Goal: Information Seeking & Learning: Check status

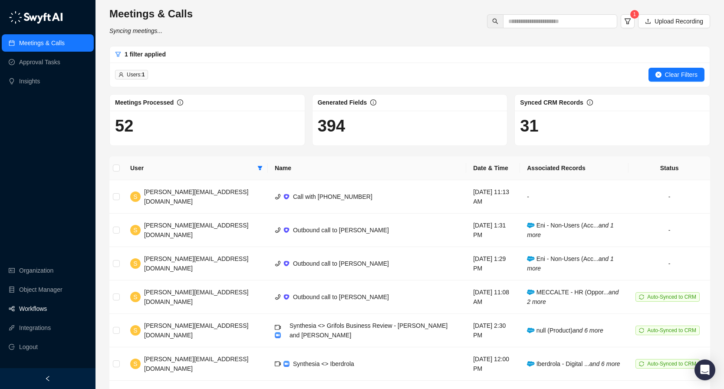
click at [33, 310] on link "Workflows" at bounding box center [33, 308] width 28 height 17
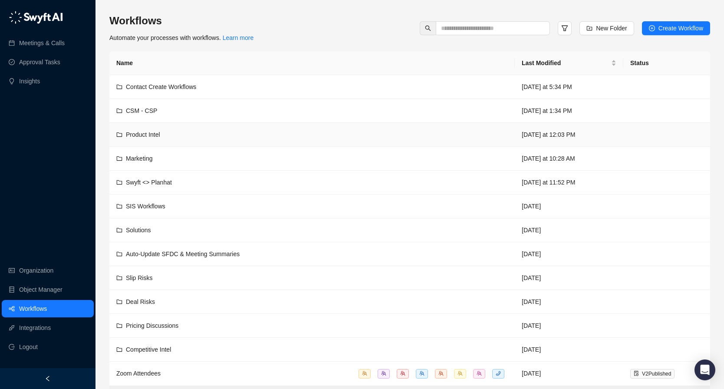
click at [226, 133] on div "Product Intel" at bounding box center [312, 135] width 392 height 10
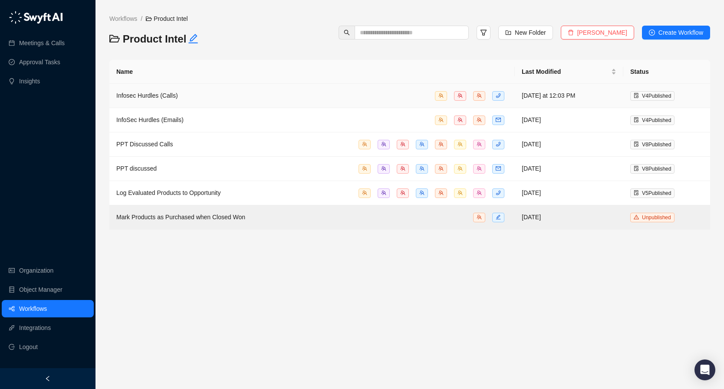
click at [231, 96] on div "Infosec Hurdles (Calls)" at bounding box center [312, 96] width 392 height 10
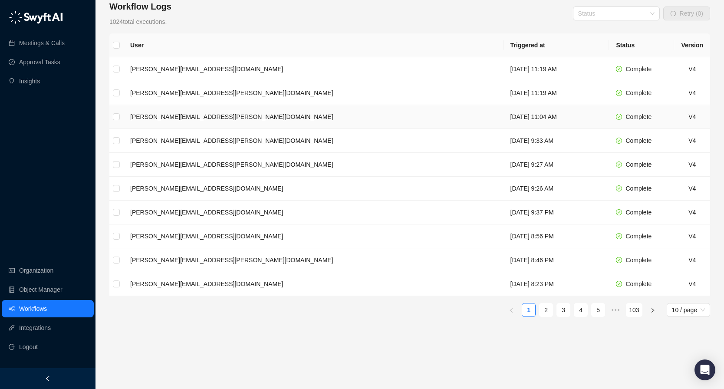
scroll to position [141, 0]
click at [543, 307] on link "2" at bounding box center [546, 309] width 13 height 13
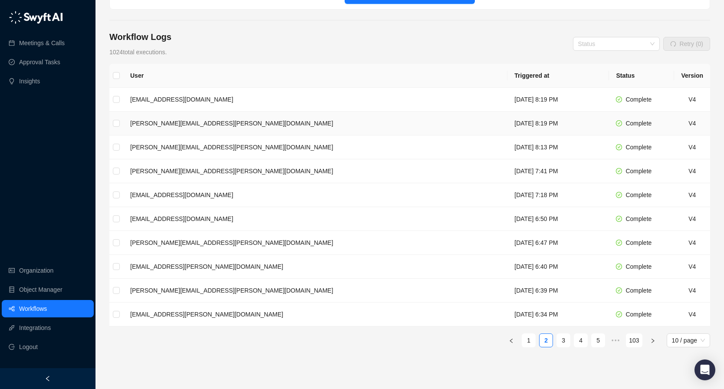
scroll to position [108, 0]
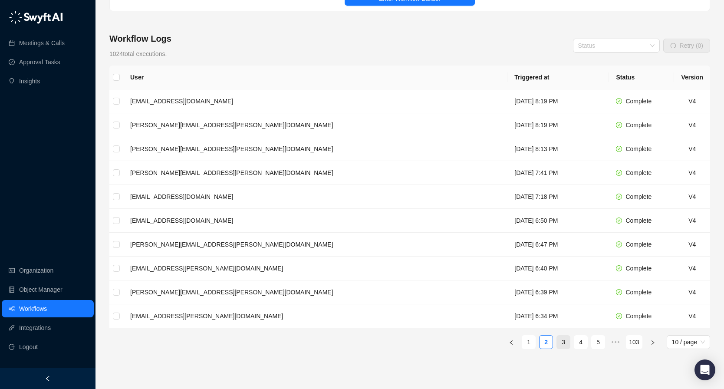
click at [558, 336] on link "3" at bounding box center [563, 342] width 13 height 13
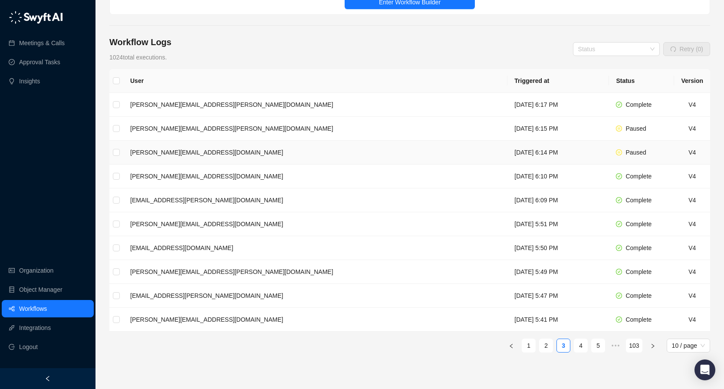
scroll to position [104, 0]
click at [580, 340] on link "4" at bounding box center [580, 346] width 13 height 13
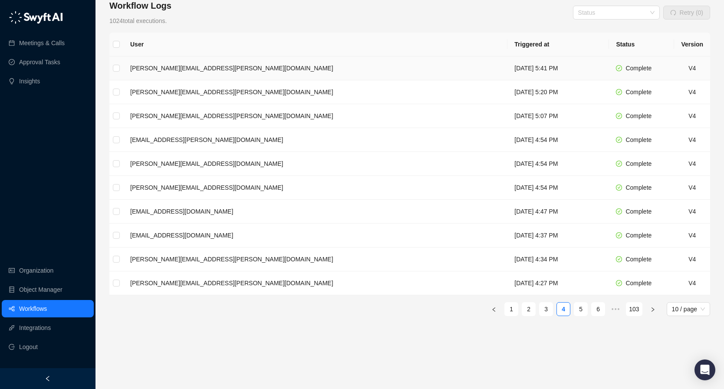
scroll to position [140, 0]
click at [547, 285] on td "Wednesday, 09/24/25, 4:27 PM" at bounding box center [559, 284] width 102 height 24
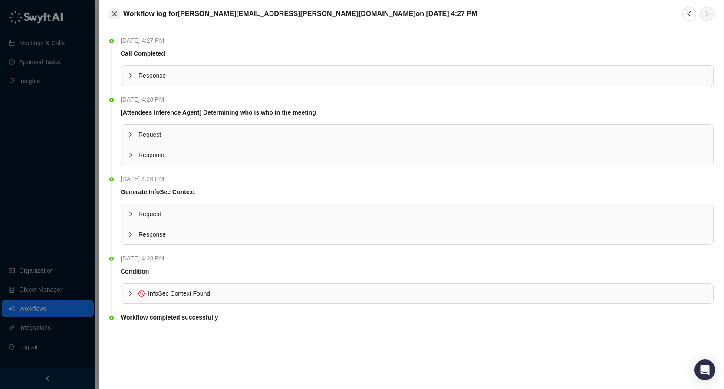
click at [112, 13] on icon "close" at bounding box center [114, 13] width 7 height 7
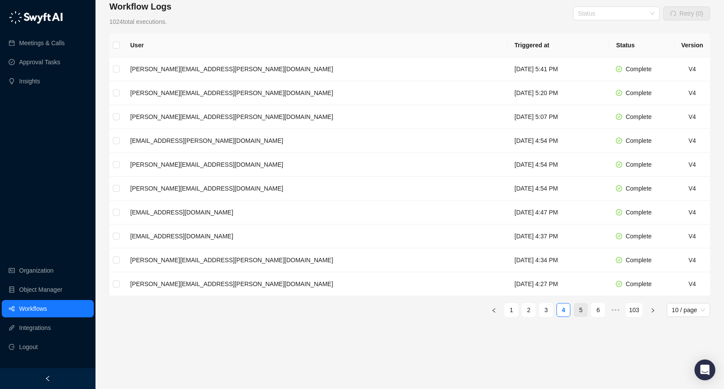
click at [580, 304] on link "5" at bounding box center [580, 309] width 13 height 13
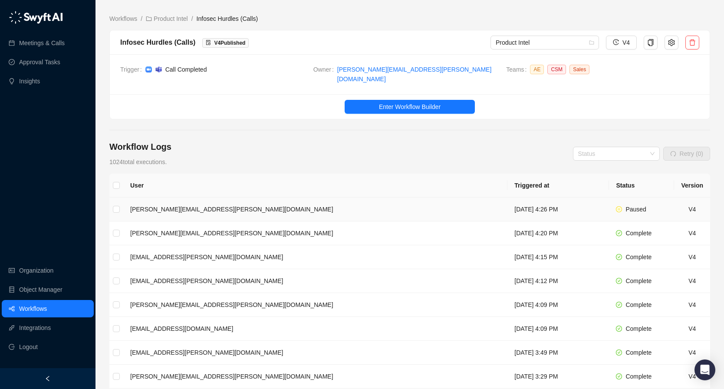
click at [508, 204] on td "Wednesday, 09/24/25, 4:26 PM" at bounding box center [559, 210] width 102 height 24
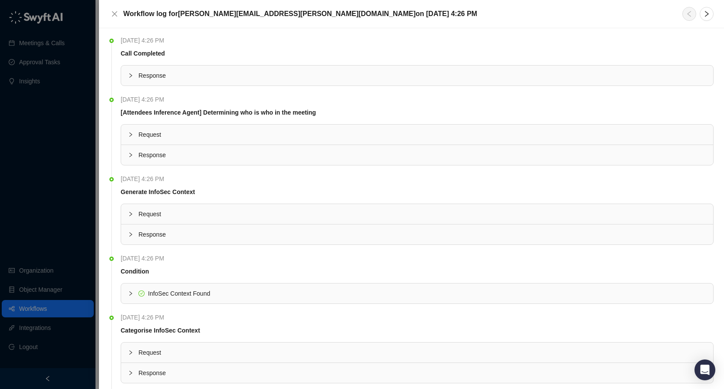
click at [256, 86] on li "Wednesday, 09/24/25, 4:26 PM Call Completed Response" at bounding box center [411, 68] width 604 height 59
click at [257, 82] on div "Response" at bounding box center [417, 76] width 592 height 20
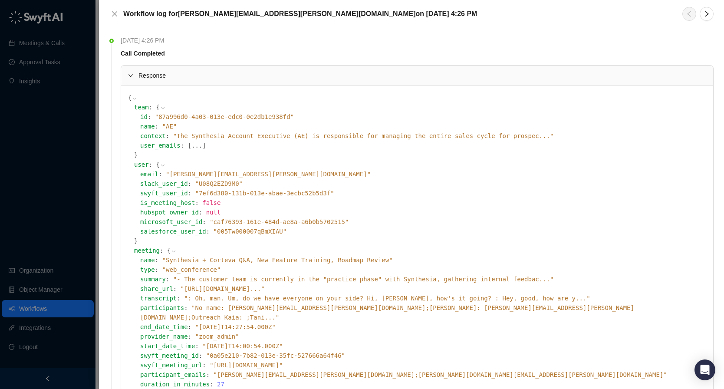
click at [258, 81] on div "Response" at bounding box center [417, 76] width 592 height 20
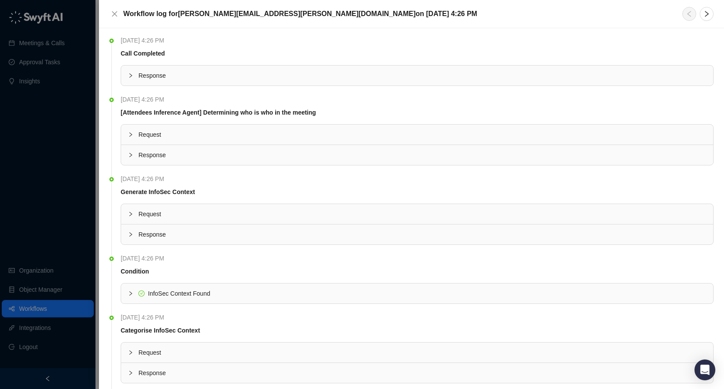
click at [234, 134] on span "Request" at bounding box center [422, 135] width 568 height 10
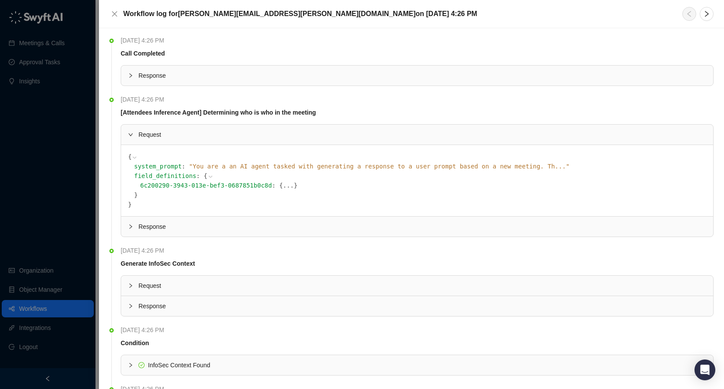
click at [213, 226] on span "Response" at bounding box center [422, 227] width 568 height 10
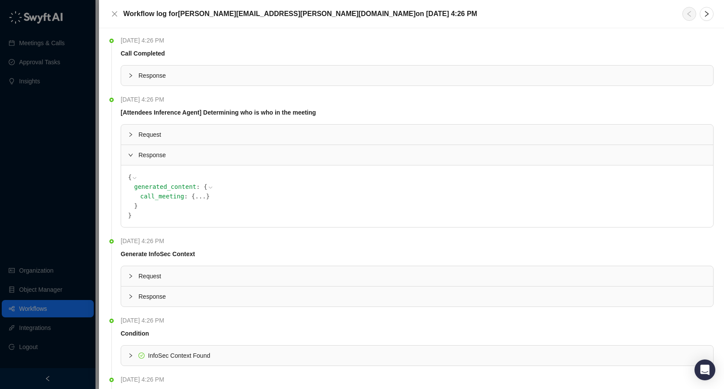
click at [195, 197] on button "..." at bounding box center [200, 196] width 11 height 10
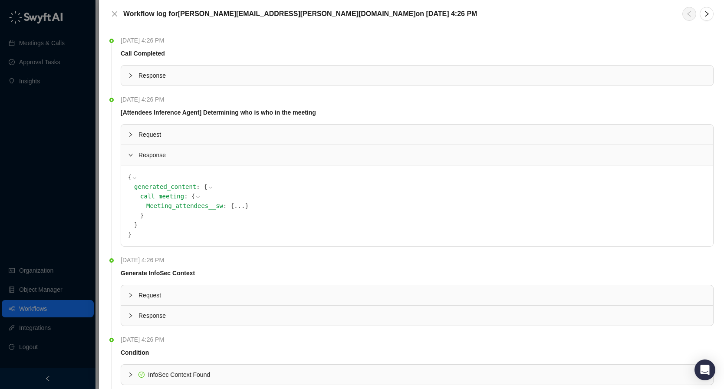
click at [234, 207] on button "..." at bounding box center [239, 206] width 11 height 10
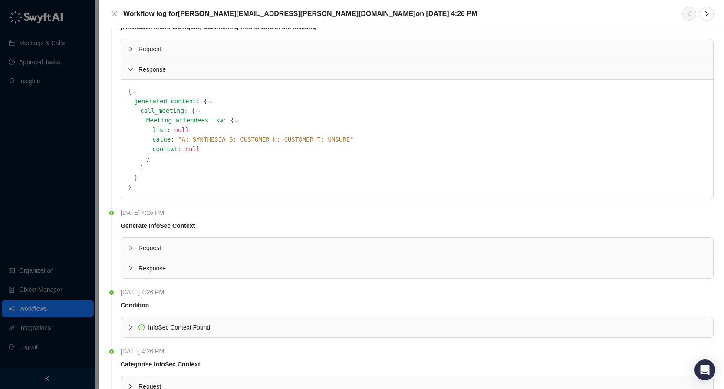
scroll to position [85, 0]
click at [265, 251] on span "Request" at bounding box center [422, 249] width 568 height 10
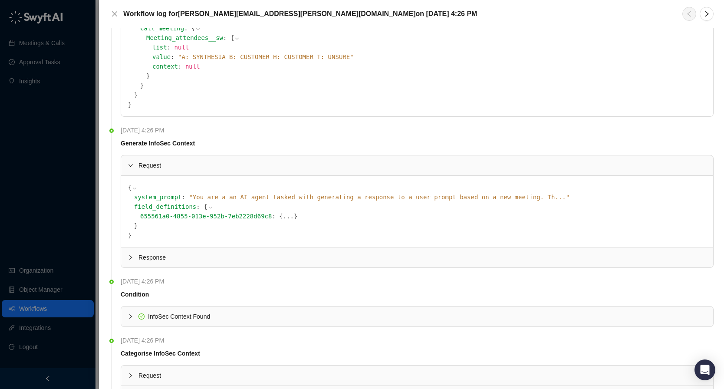
scroll to position [188, 0]
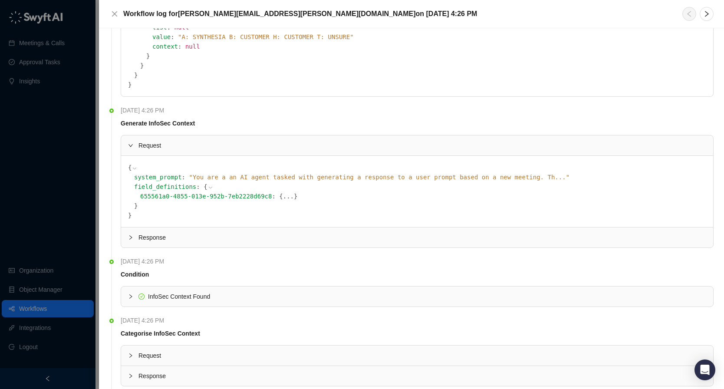
click at [283, 194] on button "..." at bounding box center [288, 196] width 11 height 10
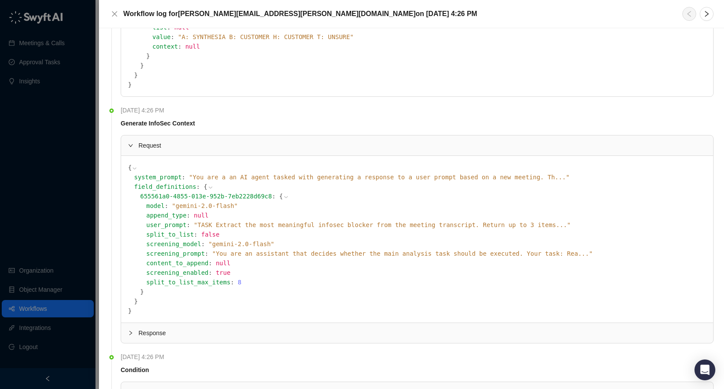
click at [233, 335] on span "Response" at bounding box center [422, 333] width 568 height 10
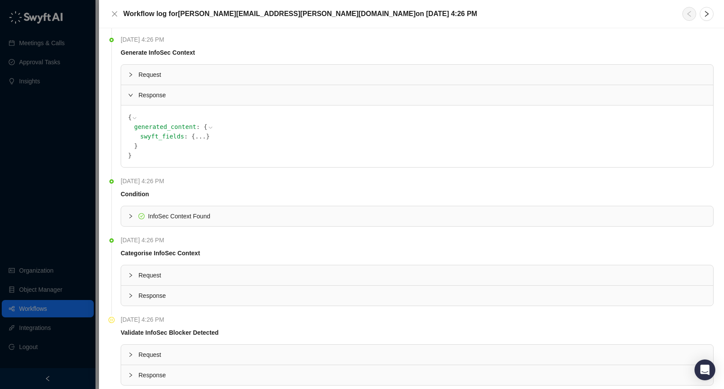
scroll to position [259, 0]
click at [195, 138] on button "..." at bounding box center [200, 136] width 11 height 10
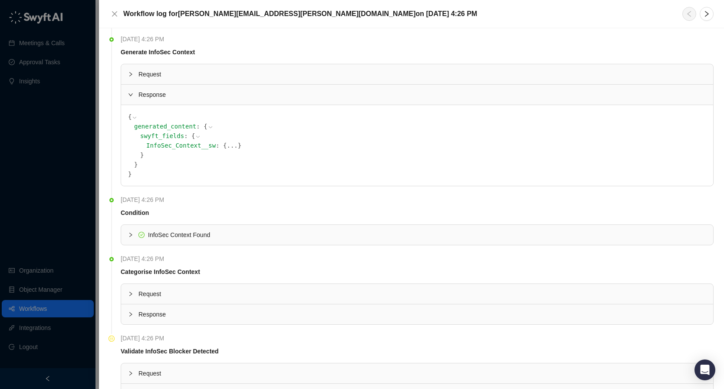
click at [227, 148] on button "..." at bounding box center [232, 146] width 11 height 10
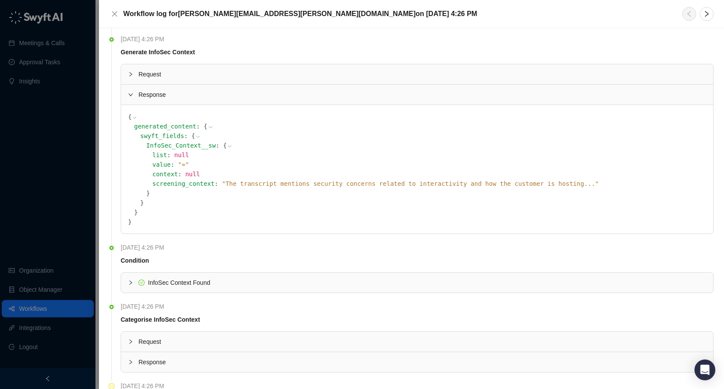
click at [488, 185] on span "" The transcript mentions security concerns related to interactivity and how th…" at bounding box center [410, 183] width 377 height 7
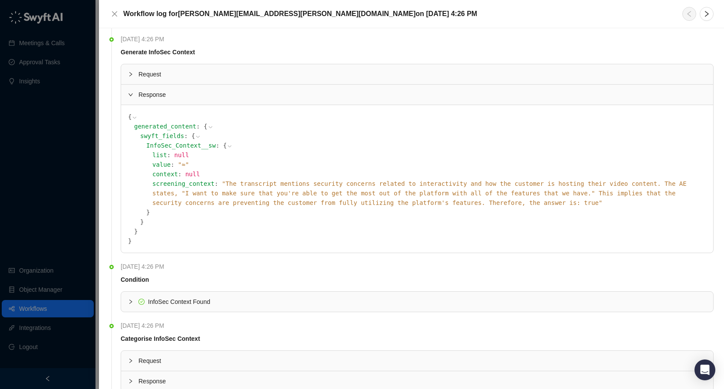
click at [277, 307] on div "InfoSec Context Found" at bounding box center [417, 302] width 592 height 20
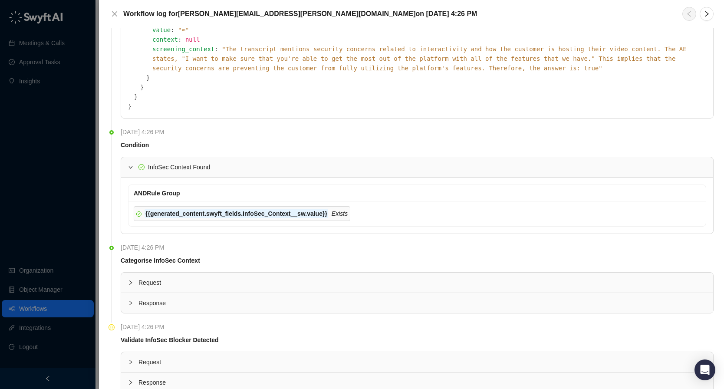
scroll to position [396, 0]
click at [204, 277] on span "Request" at bounding box center [422, 281] width 568 height 10
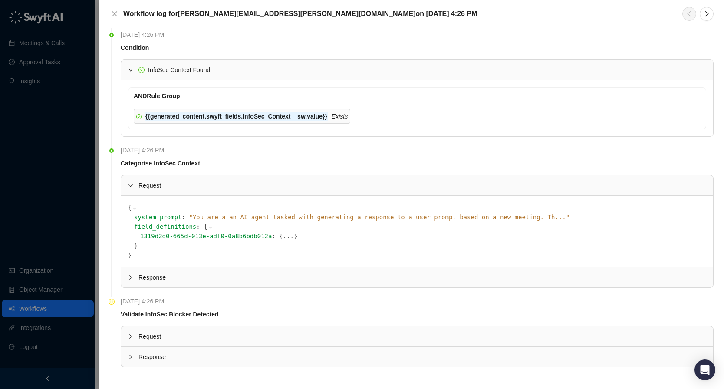
scroll to position [491, 0]
click at [283, 237] on button "..." at bounding box center [288, 237] width 11 height 10
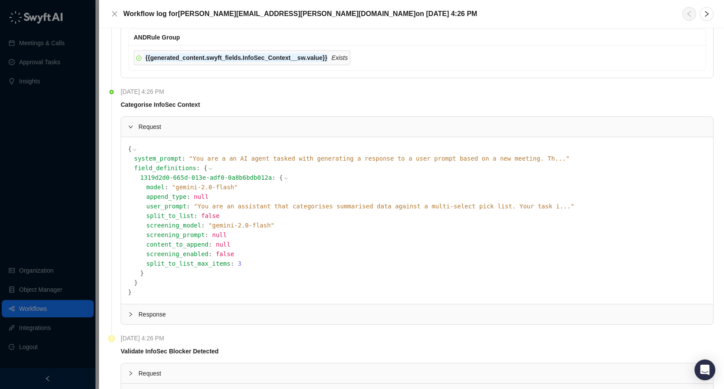
scroll to position [549, 0]
click at [208, 310] on div "Response" at bounding box center [417, 315] width 592 height 20
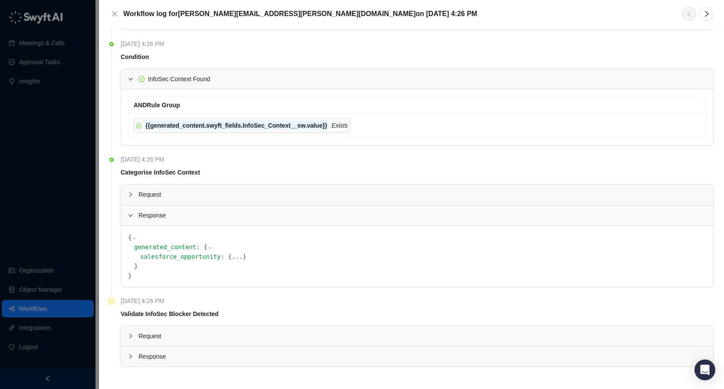
scroll to position [482, 0]
click at [232, 257] on button "..." at bounding box center [237, 256] width 11 height 10
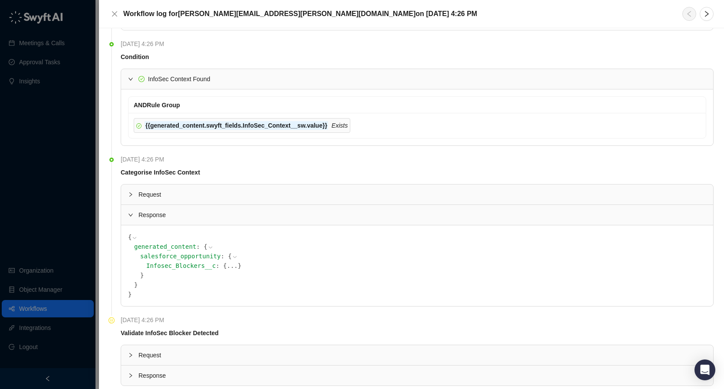
click at [227, 264] on button "..." at bounding box center [232, 266] width 11 height 10
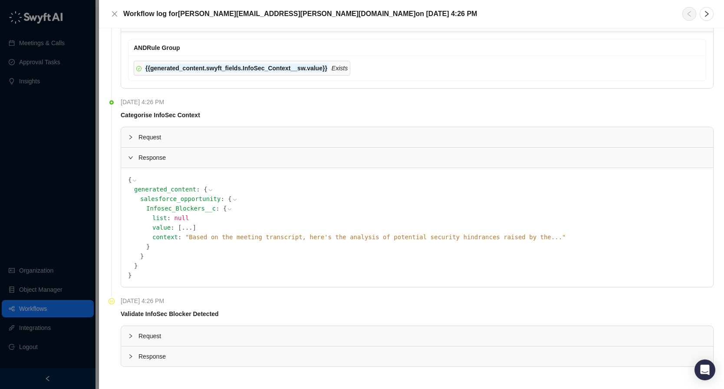
scroll to position [539, 0]
click at [431, 238] on span "" Based on the meeting transcript, here's the analysis of potential security hi…" at bounding box center [375, 237] width 381 height 7
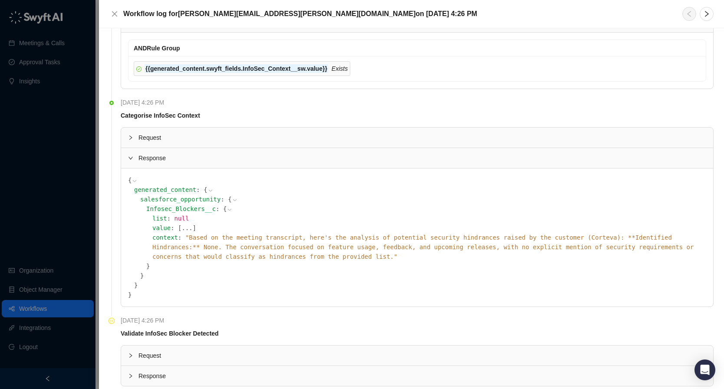
click at [181, 228] on button "..." at bounding box center [186, 228] width 11 height 10
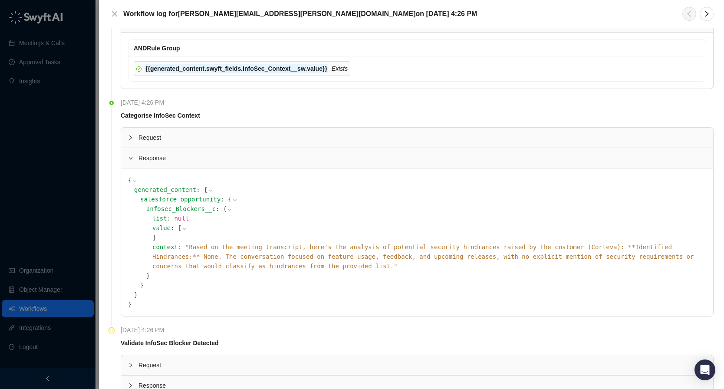
click at [181, 229] on icon at bounding box center [184, 229] width 6 height 6
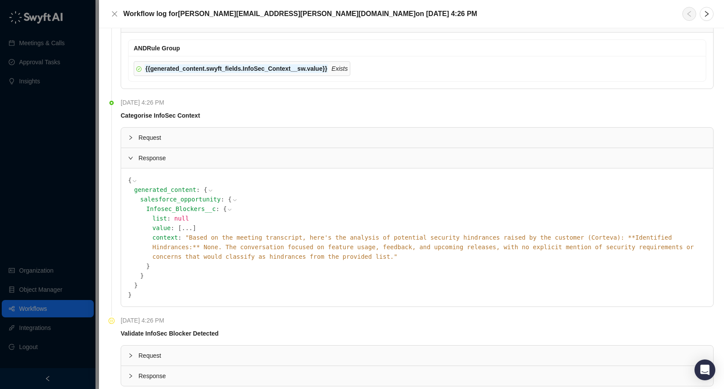
click at [181, 228] on button "..." at bounding box center [186, 228] width 11 height 10
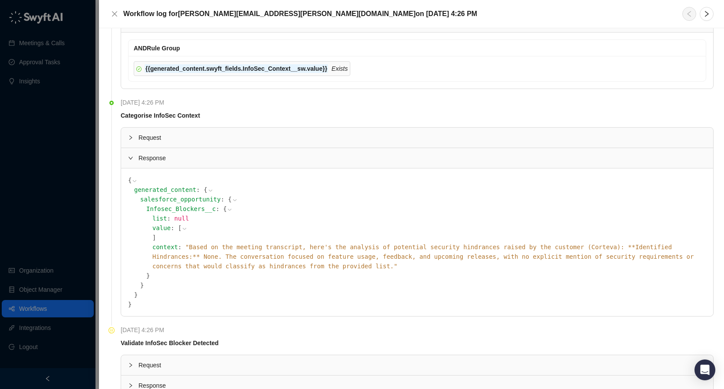
click at [227, 209] on icon at bounding box center [230, 210] width 6 height 6
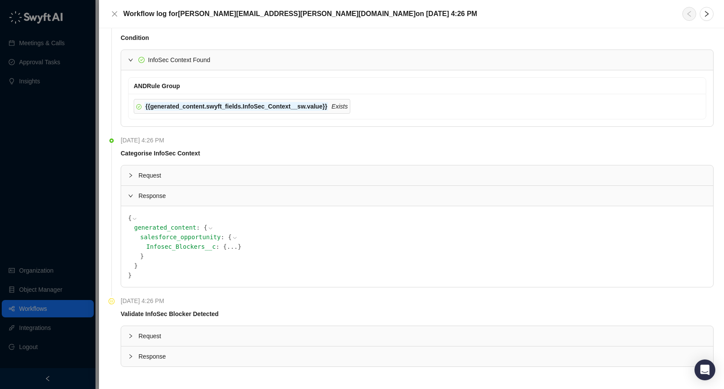
click at [232, 237] on icon at bounding box center [235, 238] width 6 height 6
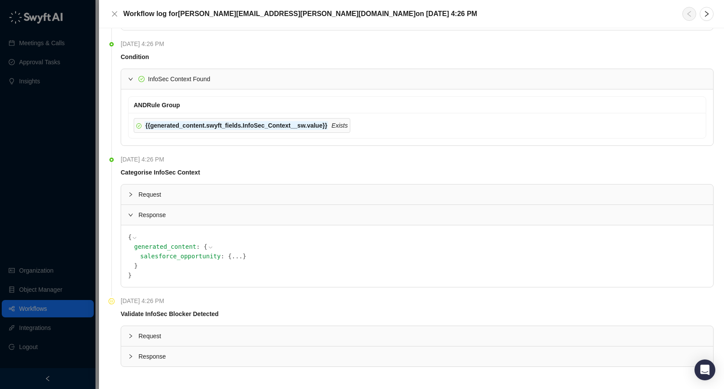
click at [188, 245] on div "generated_content : { salesforce_opportunity : { ... } }" at bounding box center [420, 256] width 572 height 29
click at [208, 246] on icon at bounding box center [211, 247] width 6 height 6
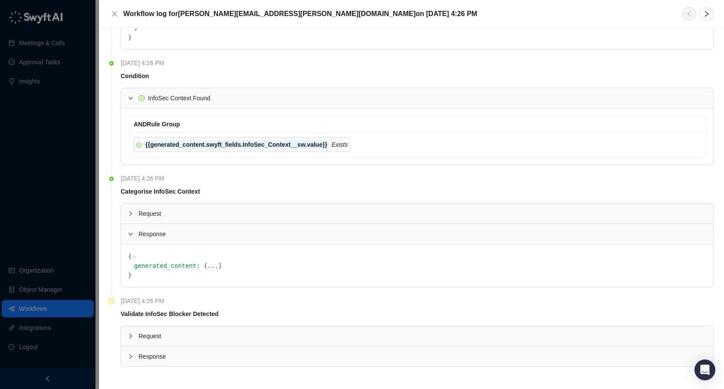
scroll to position [463, 0]
click at [208, 268] on button "..." at bounding box center [213, 266] width 11 height 10
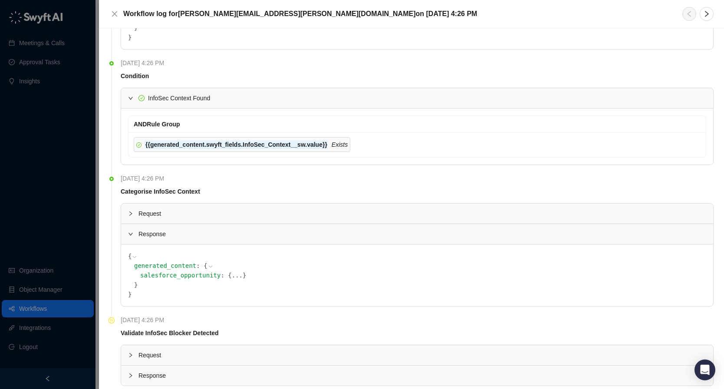
click at [232, 276] on button "..." at bounding box center [237, 275] width 11 height 10
click at [227, 286] on button "..." at bounding box center [232, 285] width 11 height 10
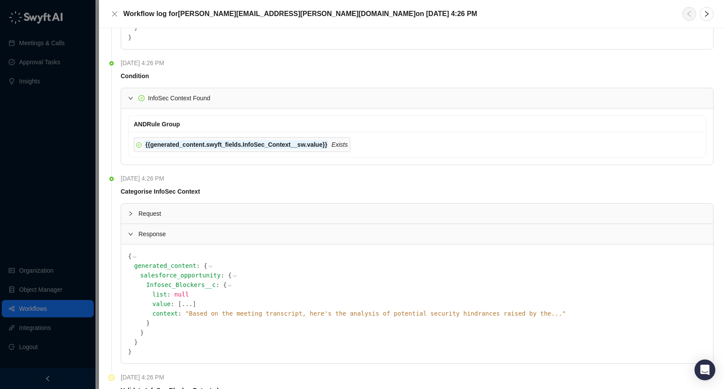
click at [181, 303] on button "..." at bounding box center [186, 304] width 11 height 10
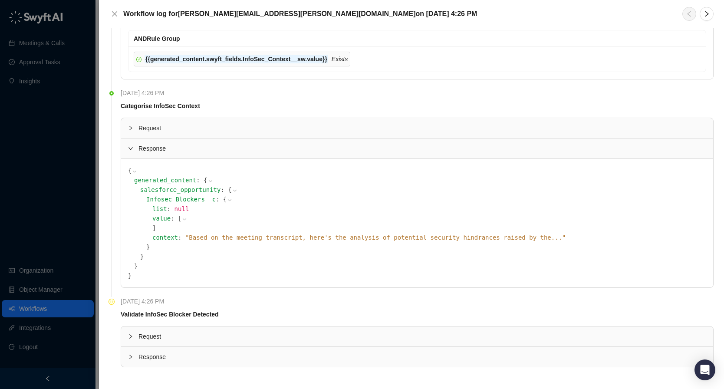
scroll to position [549, 0]
click at [454, 237] on span "" Based on the meeting transcript, here's the analysis of potential security hi…" at bounding box center [375, 237] width 381 height 7
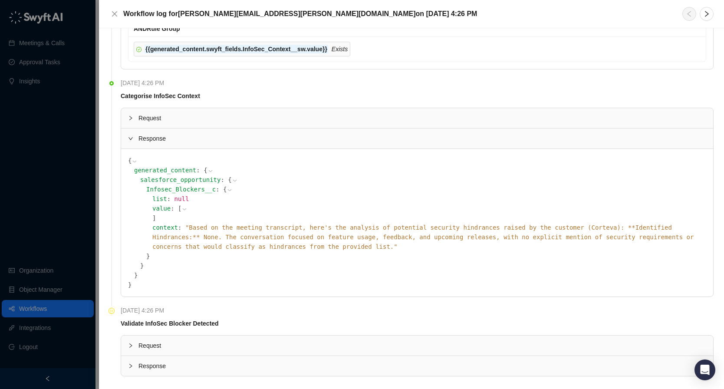
scroll to position [558, 0]
click at [304, 341] on span "Request" at bounding box center [422, 346] width 568 height 10
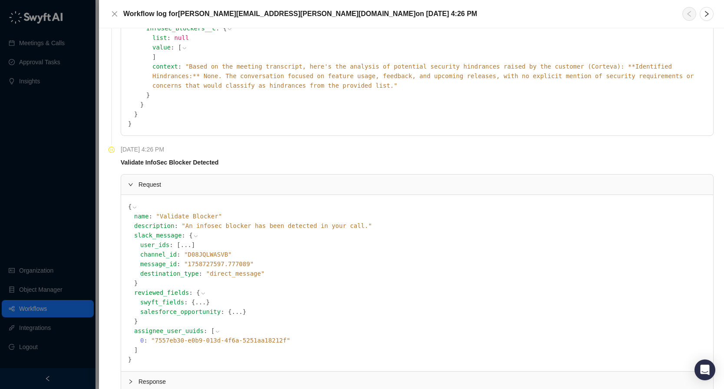
scroll to position [735, 0]
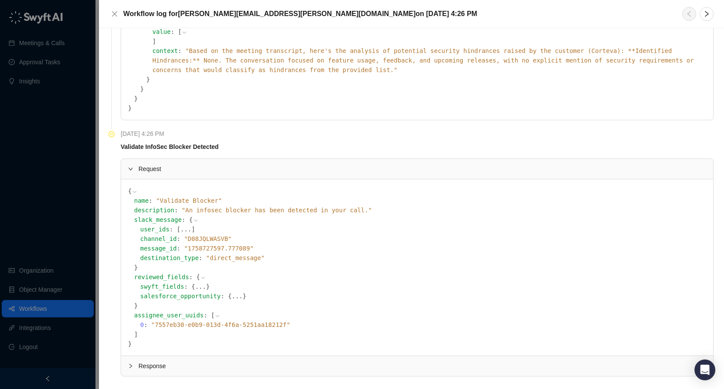
click at [195, 282] on button "..." at bounding box center [200, 287] width 11 height 10
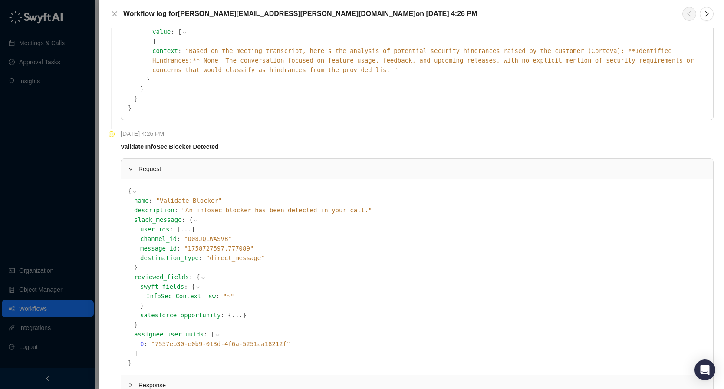
click at [232, 310] on button "..." at bounding box center [237, 315] width 11 height 10
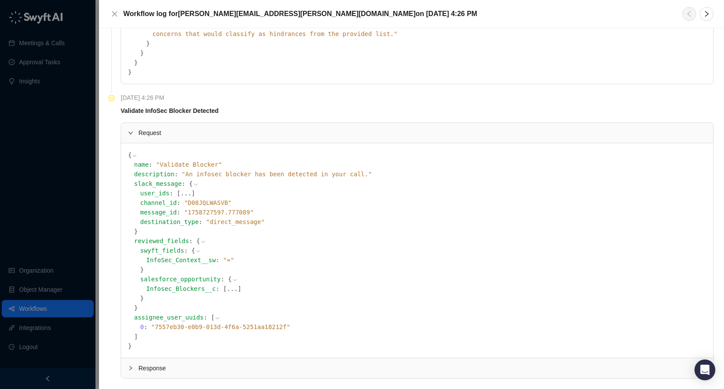
scroll to position [773, 0]
click at [227, 282] on button "..." at bounding box center [232, 287] width 11 height 10
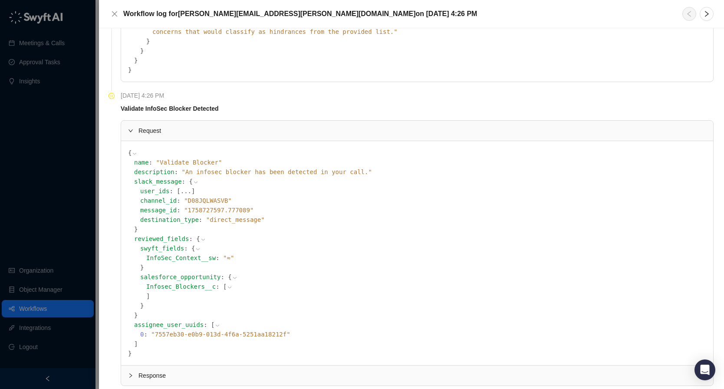
scroll to position [783, 0]
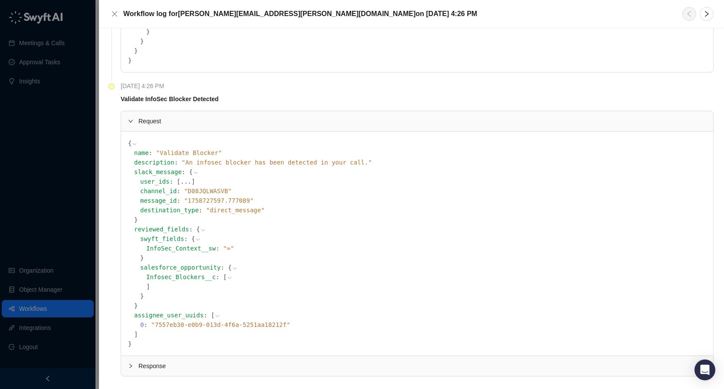
click at [147, 361] on span "Response" at bounding box center [422, 366] width 568 height 10
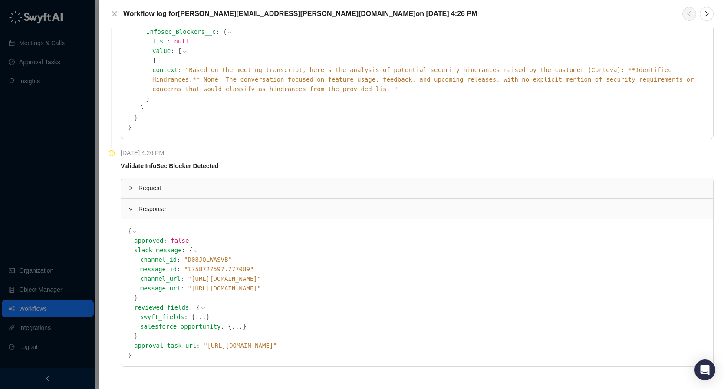
scroll to position [706, 0]
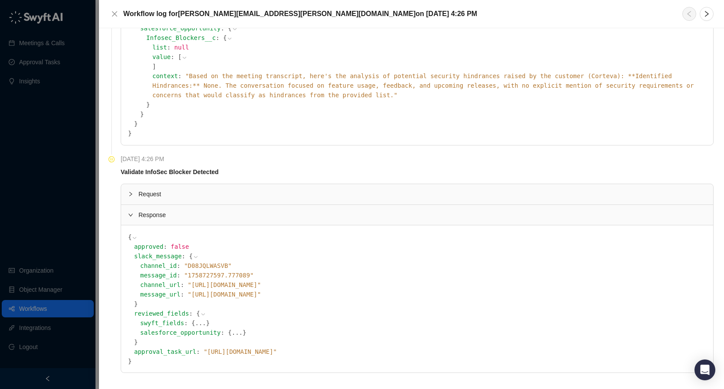
click at [162, 360] on div "{ approved : false slack_message : { channel_id : " D08JQLWASVB " message_id : …" at bounding box center [417, 299] width 592 height 148
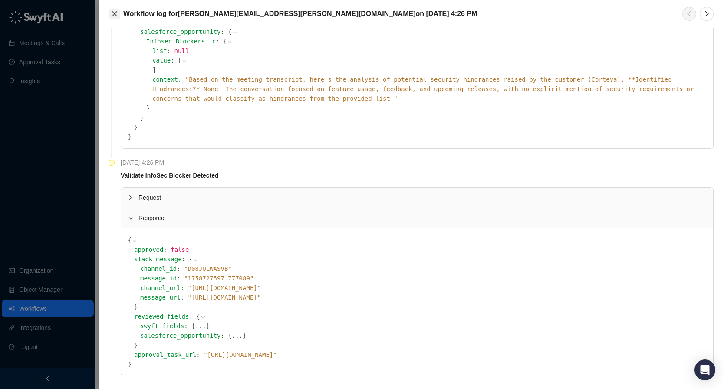
click at [115, 13] on icon "close" at bounding box center [114, 13] width 5 height 5
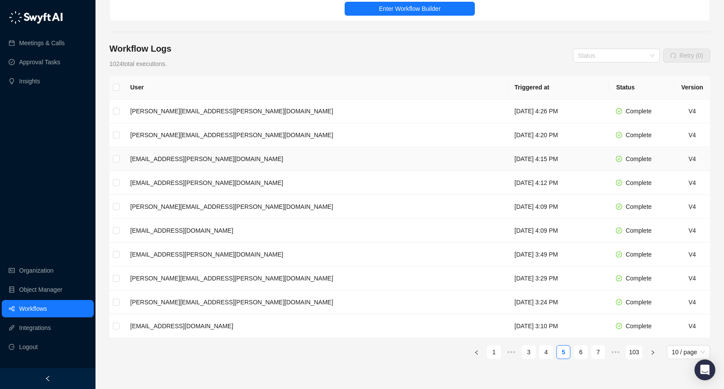
scroll to position [141, 0]
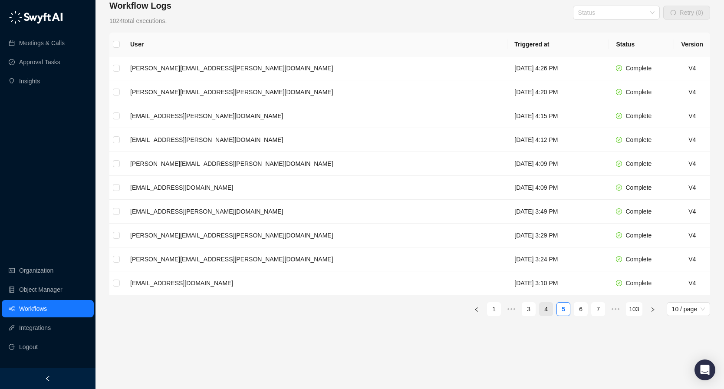
click at [546, 303] on link "4" at bounding box center [546, 309] width 13 height 13
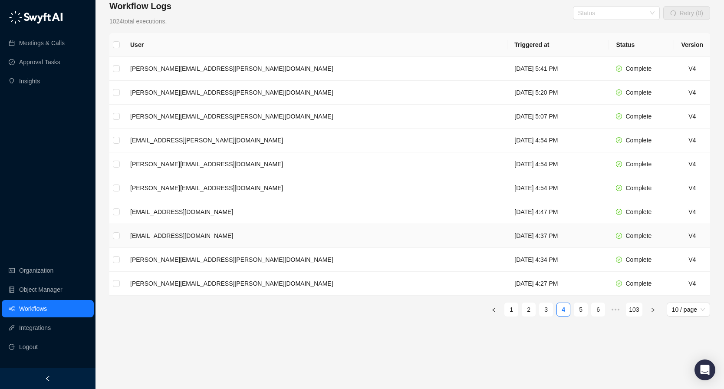
scroll to position [140, 0]
click at [544, 303] on link "3" at bounding box center [546, 309] width 13 height 13
click at [521, 115] on td "[DATE] 6:14 PM" at bounding box center [559, 117] width 102 height 24
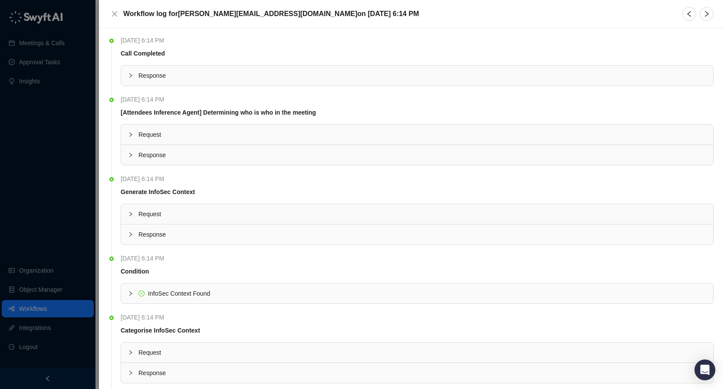
click at [222, 153] on span "Response" at bounding box center [422, 155] width 568 height 10
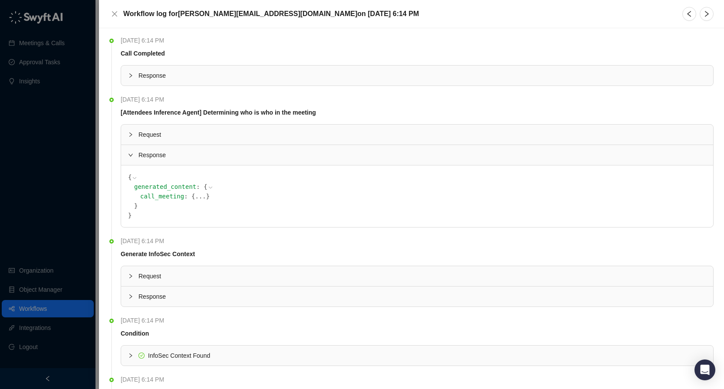
click at [195, 197] on button "..." at bounding box center [200, 196] width 11 height 10
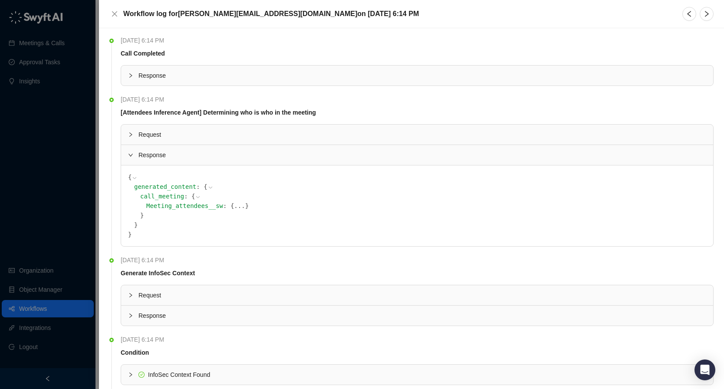
scroll to position [1, 0]
click at [188, 286] on div "Request" at bounding box center [417, 294] width 592 height 20
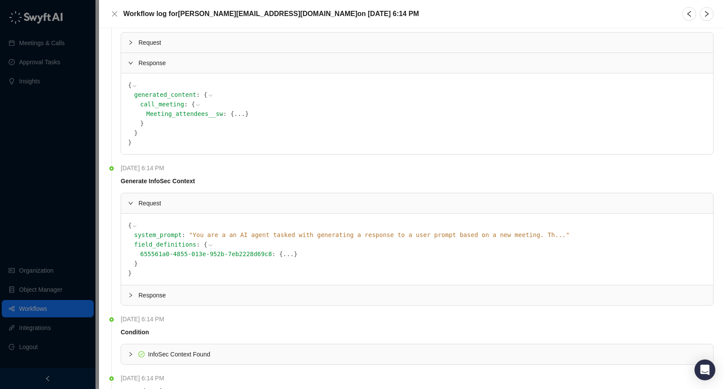
scroll to position [92, 0]
click at [283, 255] on button "..." at bounding box center [288, 255] width 11 height 10
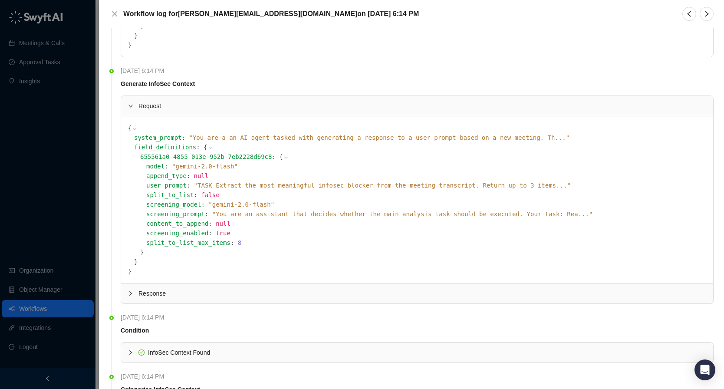
click at [257, 297] on span "Response" at bounding box center [422, 294] width 568 height 10
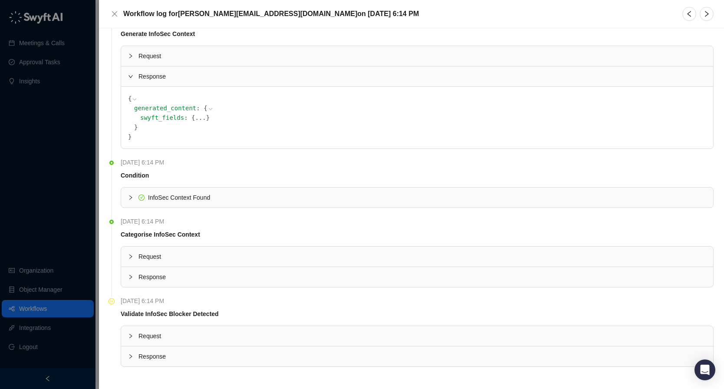
scroll to position [239, 0]
click at [195, 119] on button "..." at bounding box center [200, 118] width 11 height 10
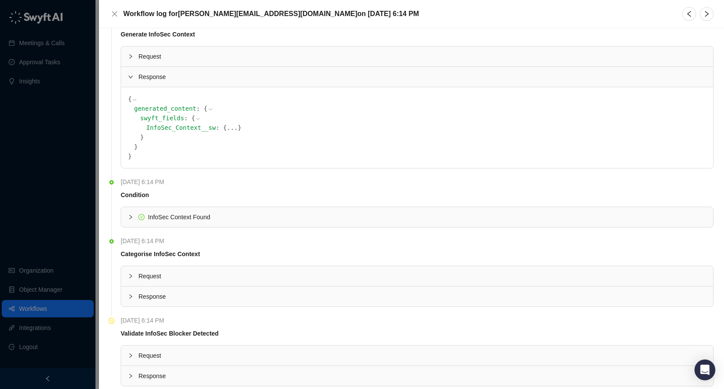
click at [227, 129] on button "..." at bounding box center [232, 128] width 11 height 10
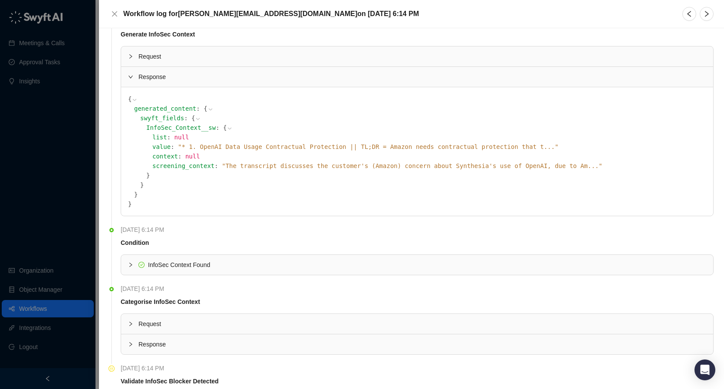
click at [364, 145] on span "" * 1. OpenAI Data Usage Contractual Protection || TL;DR = Amazon needs contrac…" at bounding box center [368, 146] width 381 height 7
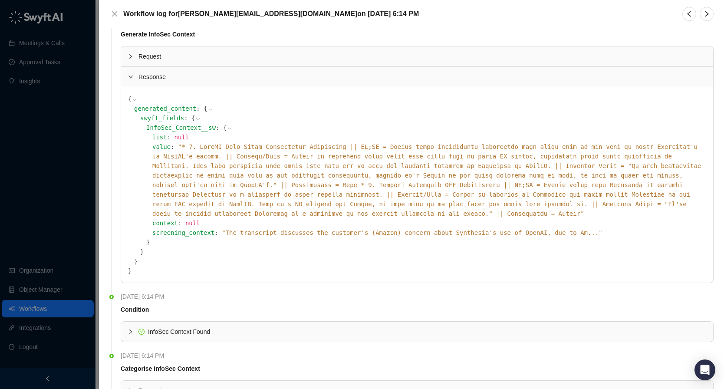
click at [351, 229] on span "" The transcript discusses the customer's (Amazon) concern about Synthesia's us…" at bounding box center [412, 232] width 381 height 7
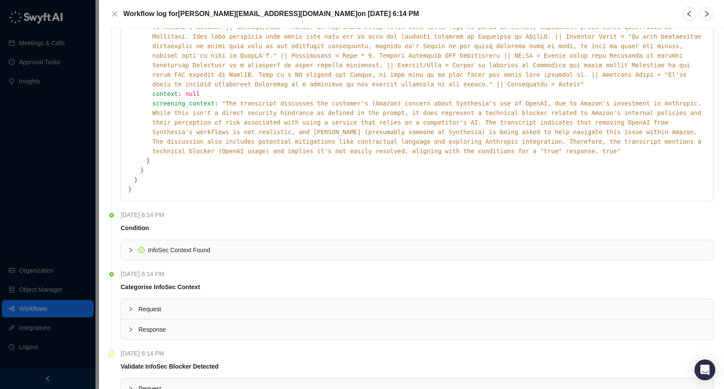
scroll to position [392, 0]
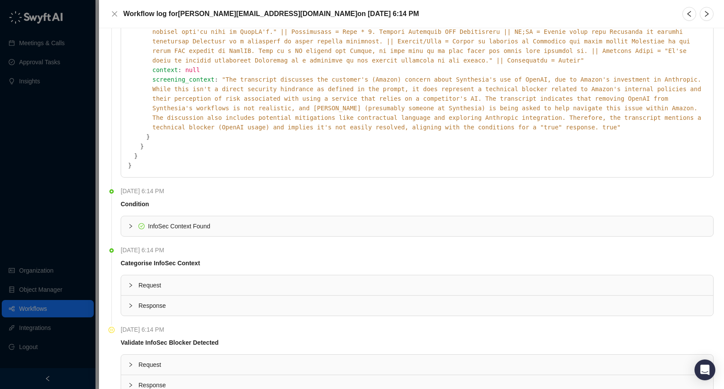
click at [395, 280] on span "Request" at bounding box center [422, 285] width 568 height 10
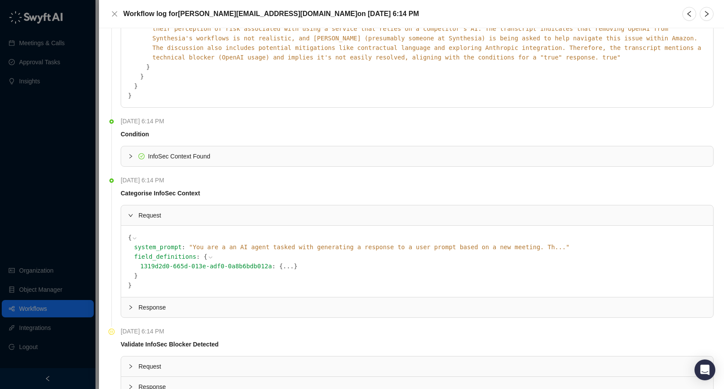
click at [380, 303] on span "Response" at bounding box center [422, 308] width 568 height 10
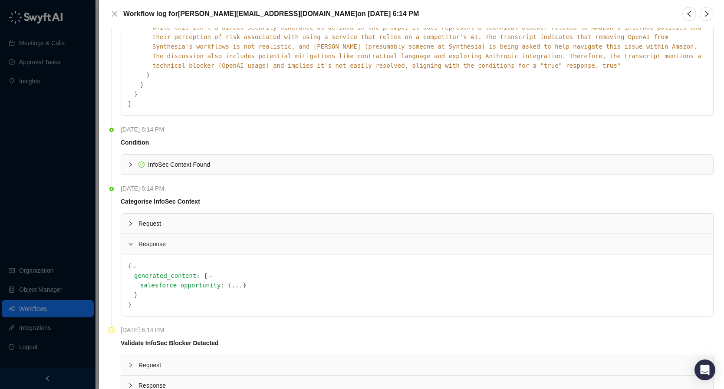
scroll to position [454, 0]
click at [232, 280] on button "..." at bounding box center [237, 285] width 11 height 10
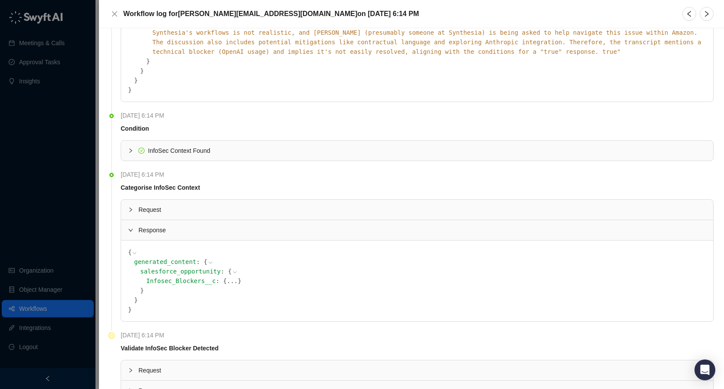
scroll to position [468, 0]
click at [227, 276] on button "..." at bounding box center [232, 281] width 11 height 10
click at [181, 295] on button "..." at bounding box center [186, 300] width 11 height 10
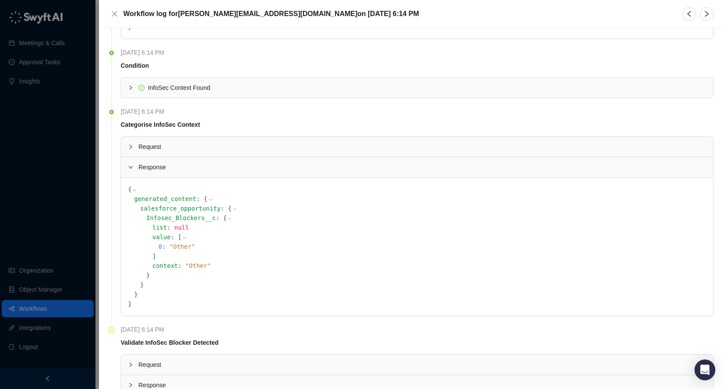
click at [206, 355] on div "Request" at bounding box center [417, 365] width 592 height 20
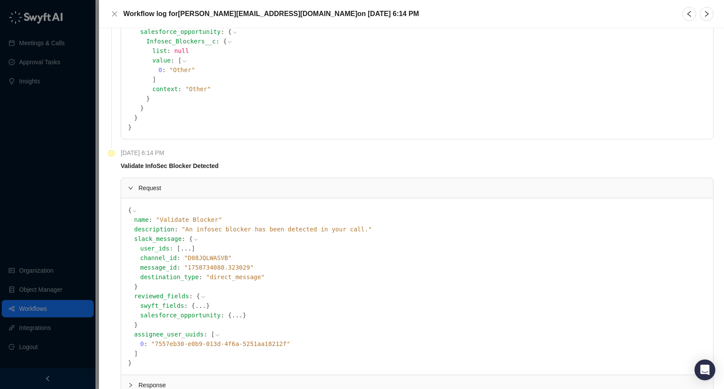
click at [186, 380] on span "Response" at bounding box center [422, 385] width 568 height 10
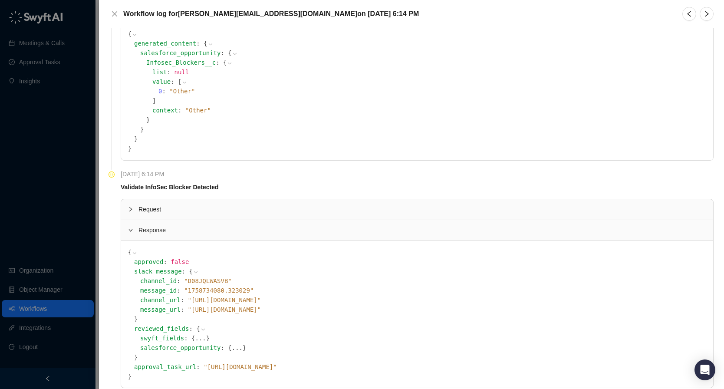
scroll to position [679, 0]
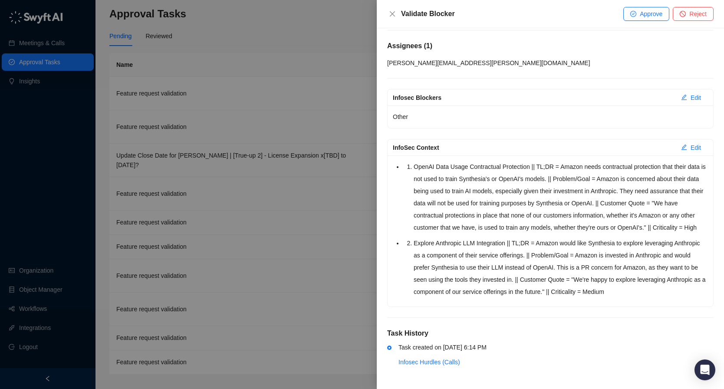
scroll to position [56, 0]
